Goal: Information Seeking & Learning: Learn about a topic

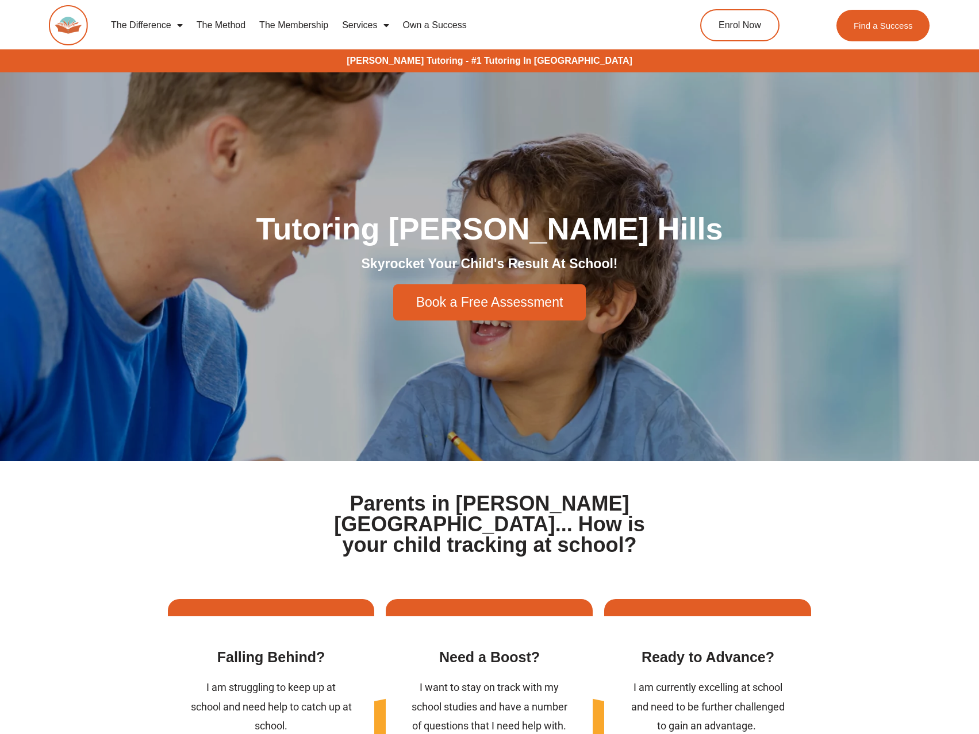
click at [224, 23] on link "The Method" at bounding box center [221, 25] width 63 height 26
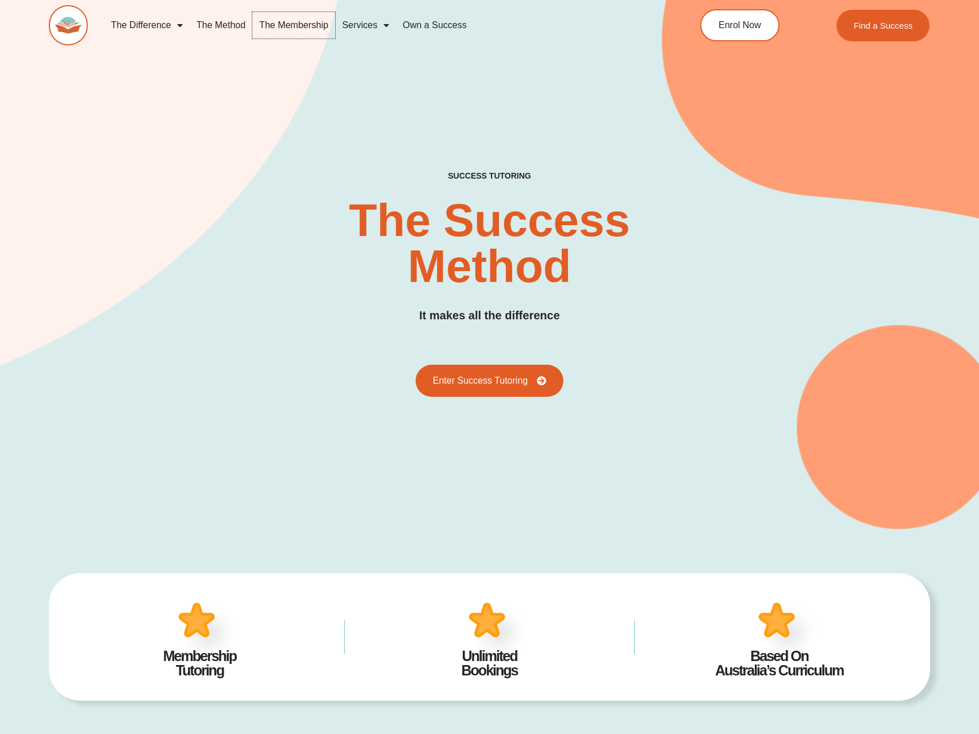
click at [315, 28] on link "The Membership" at bounding box center [293, 25] width 83 height 26
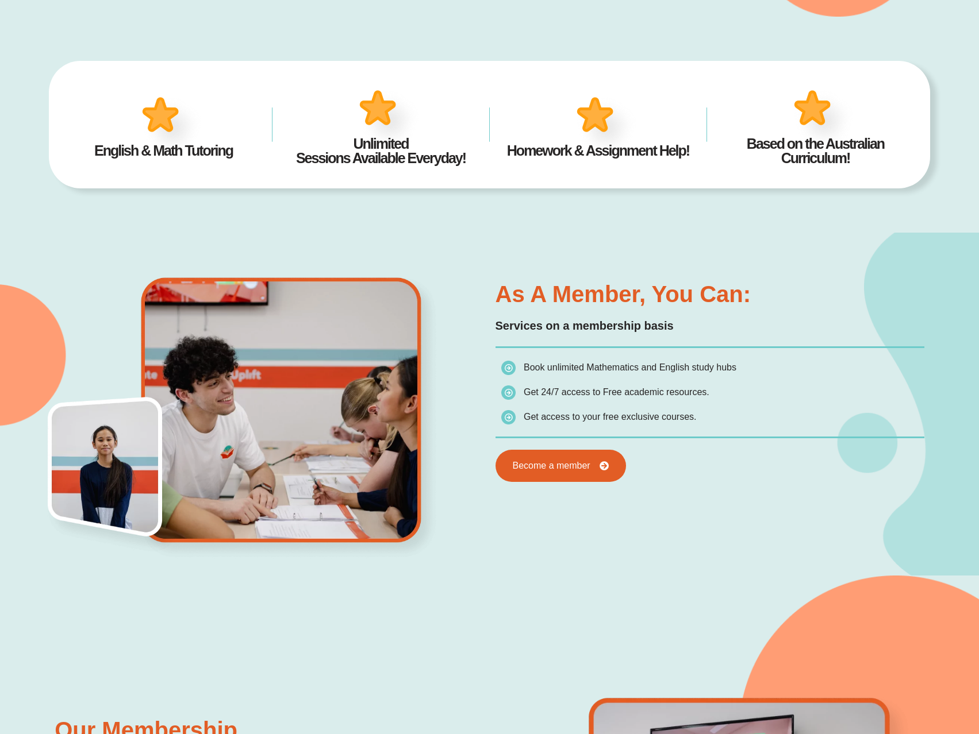
scroll to position [341, 0]
